Goal: Transaction & Acquisition: Book appointment/travel/reservation

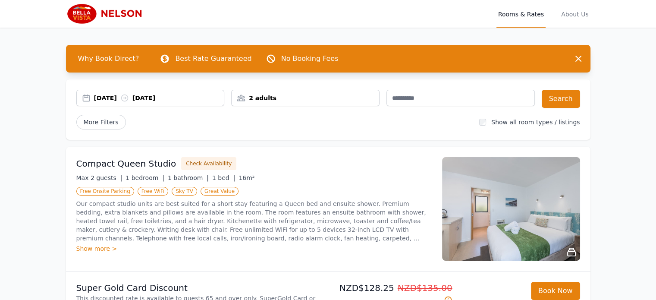
click at [87, 99] on div "[DATE] [DATE]" at bounding box center [151, 98] width 148 height 9
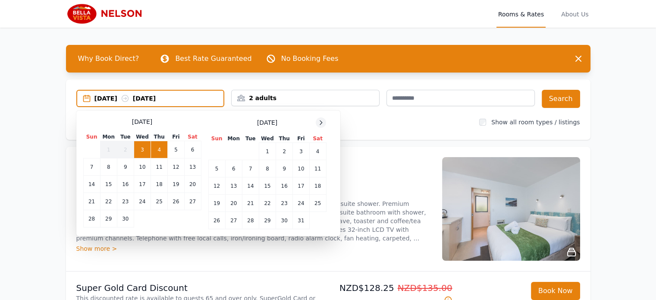
click at [318, 121] on icon at bounding box center [321, 122] width 7 height 7
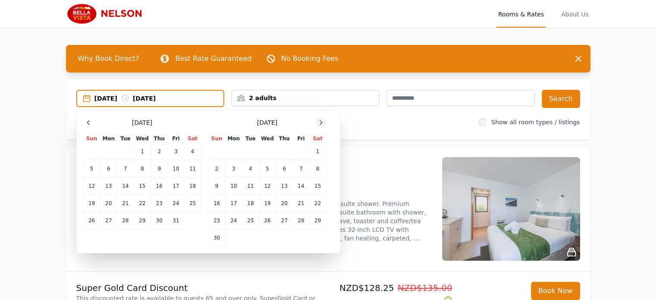
click at [319, 121] on icon at bounding box center [321, 122] width 7 height 7
click at [287, 204] on td "25" at bounding box center [284, 203] width 17 height 17
drag, startPoint x: 300, startPoint y: 206, endPoint x: 329, endPoint y: 188, distance: 34.1
click at [300, 206] on td "26" at bounding box center [301, 203] width 16 height 17
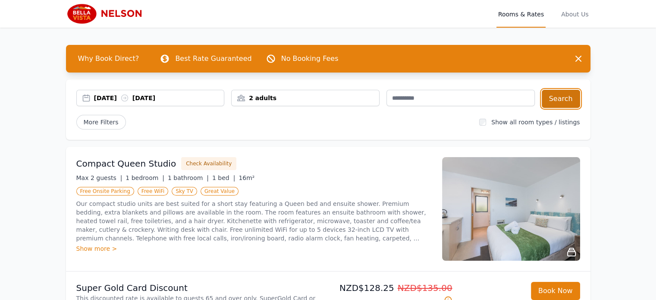
click at [559, 101] on button "Search" at bounding box center [561, 99] width 38 height 18
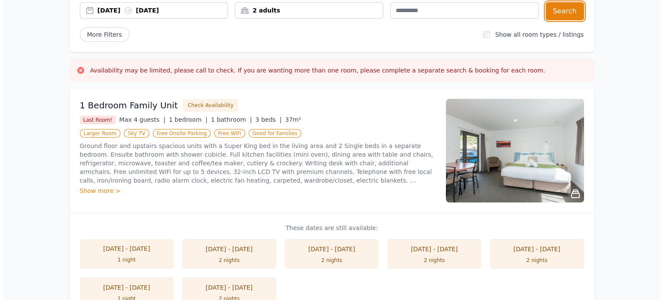
scroll to position [86, 0]
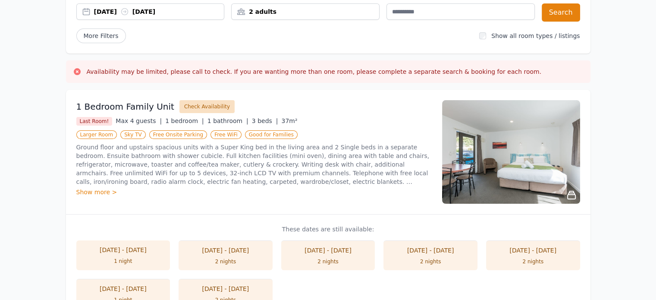
click at [191, 108] on button "Check Availability" at bounding box center [206, 106] width 55 height 13
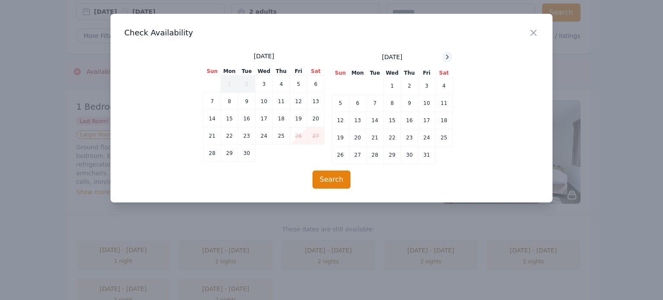
click at [445, 56] on icon at bounding box center [447, 57] width 7 height 7
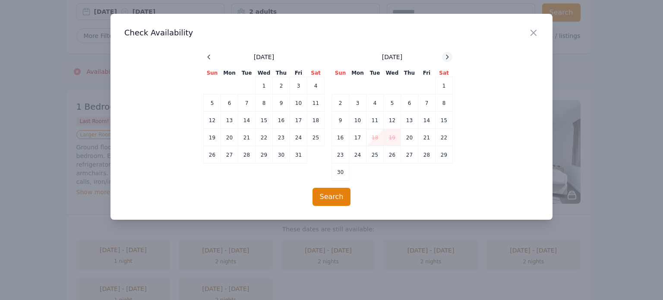
click at [446, 56] on icon at bounding box center [447, 57] width 7 height 7
click at [425, 139] on td "26" at bounding box center [426, 137] width 17 height 17
click at [445, 141] on td "27" at bounding box center [443, 137] width 17 height 17
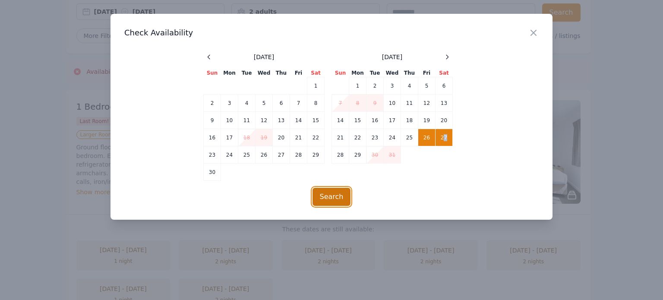
click at [343, 200] on button "Search" at bounding box center [331, 197] width 38 height 18
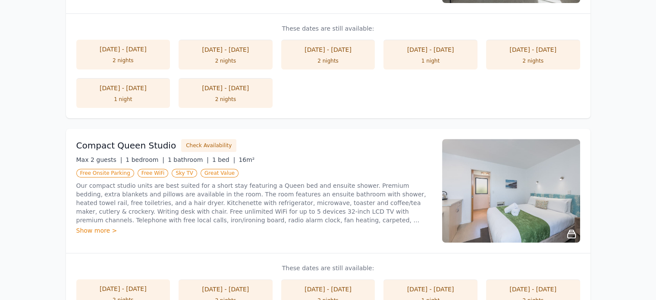
scroll to position [302, 0]
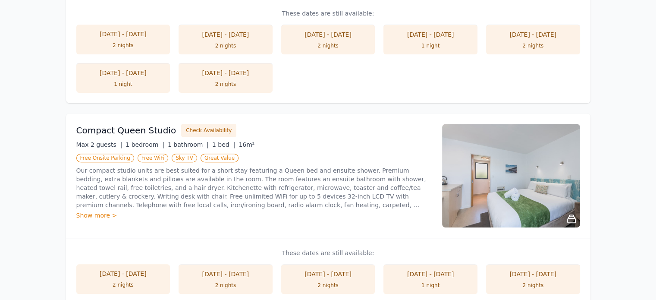
click at [96, 214] on div "Show more >" at bounding box center [254, 215] width 356 height 9
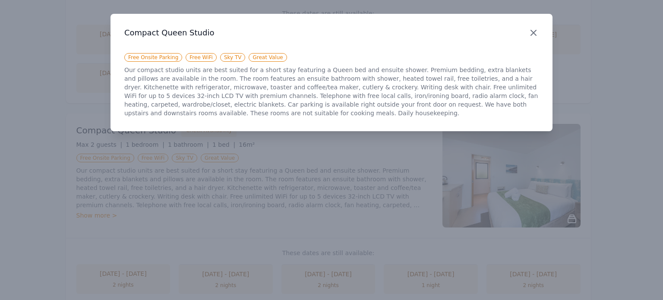
click at [535, 34] on icon "button" at bounding box center [533, 32] width 5 height 5
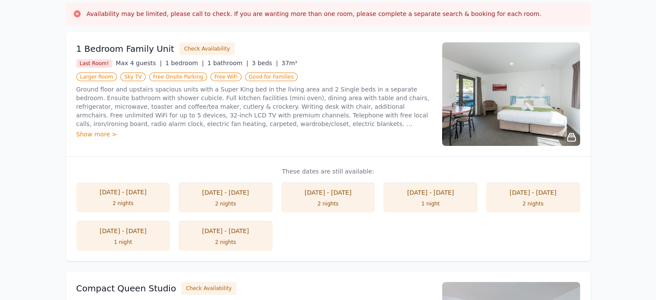
scroll to position [129, 0]
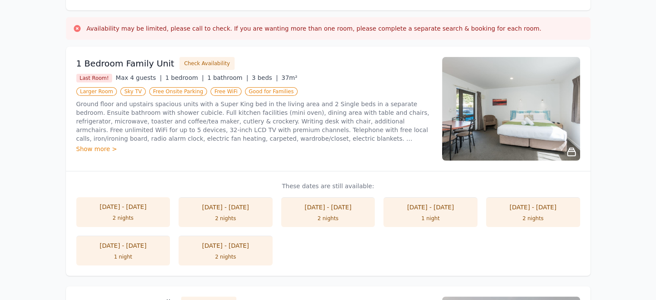
click at [324, 220] on div "2 nights" at bounding box center [328, 218] width 77 height 7
